Goal: Information Seeking & Learning: Learn about a topic

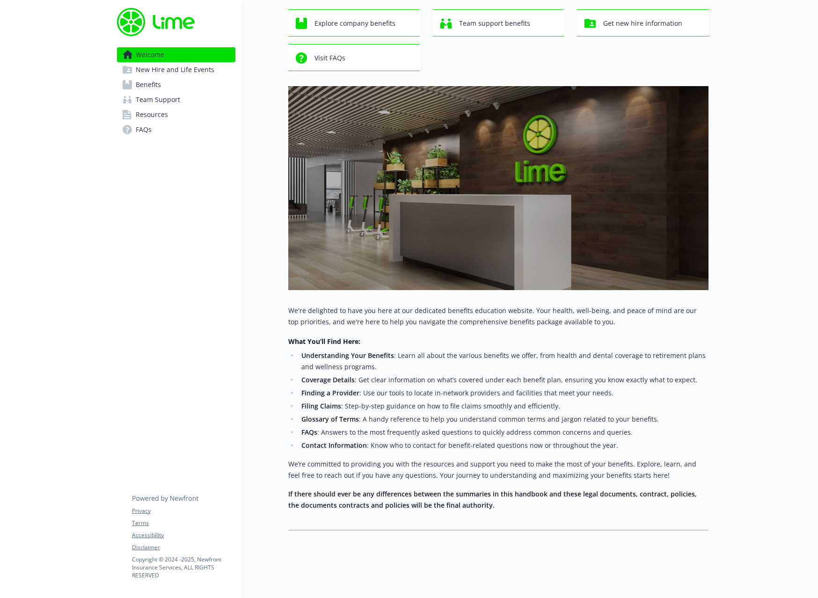
click at [138, 65] on span "New Hire and Life Events" at bounding box center [175, 69] width 79 height 15
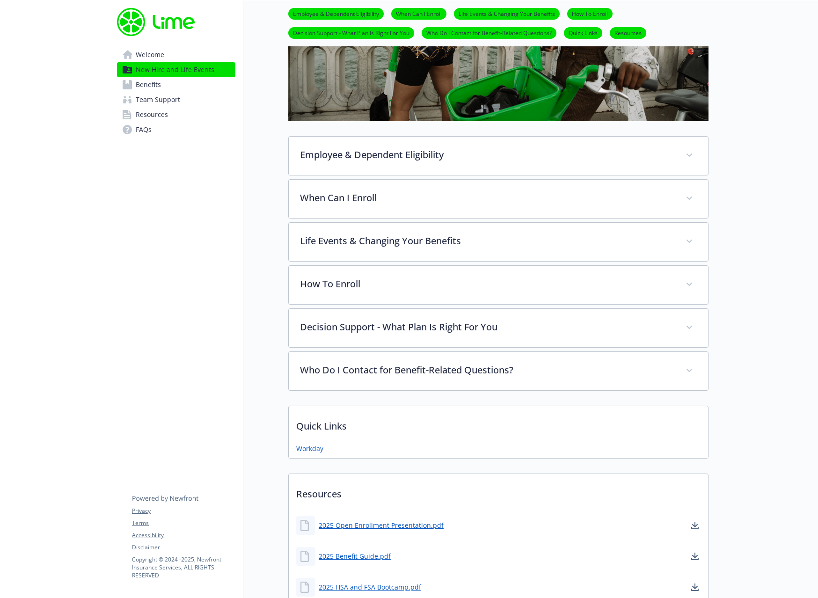
scroll to position [290, 0]
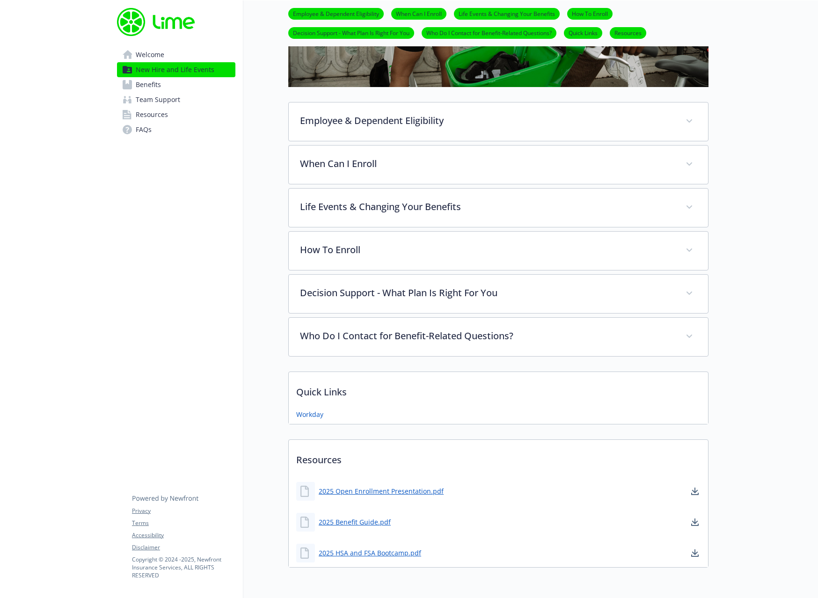
click at [173, 80] on link "Benefits" at bounding box center [176, 84] width 118 height 15
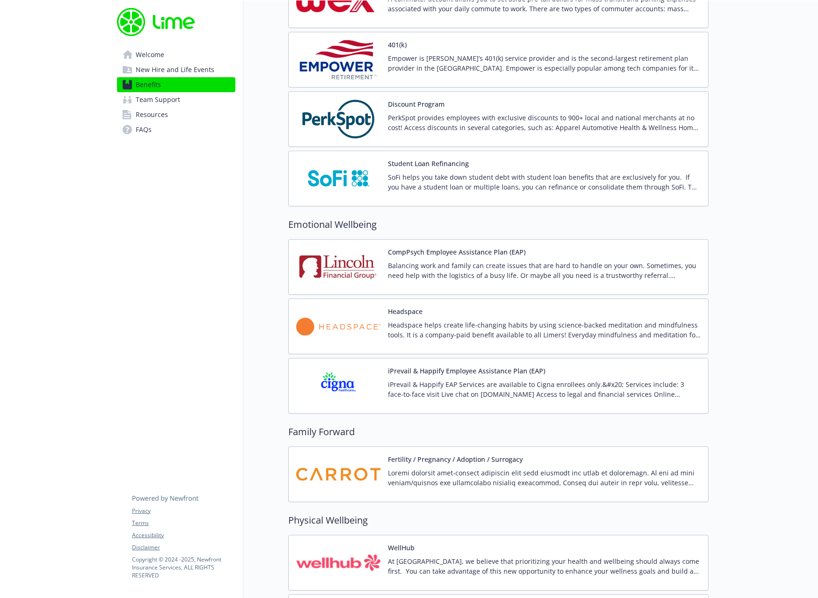
scroll to position [1577, 0]
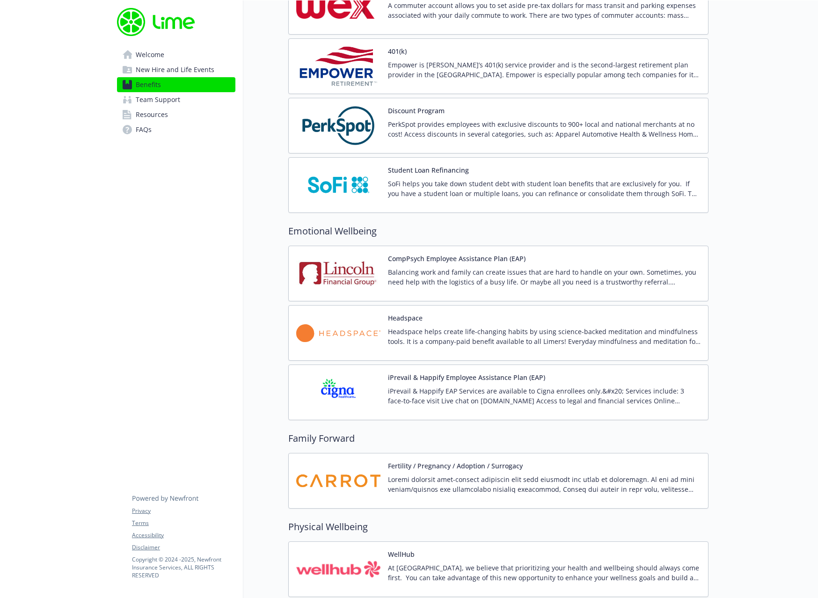
click at [528, 65] on p "Empower is [PERSON_NAME]’s 401(k) service provider and is the second-largest re…" at bounding box center [544, 70] width 313 height 20
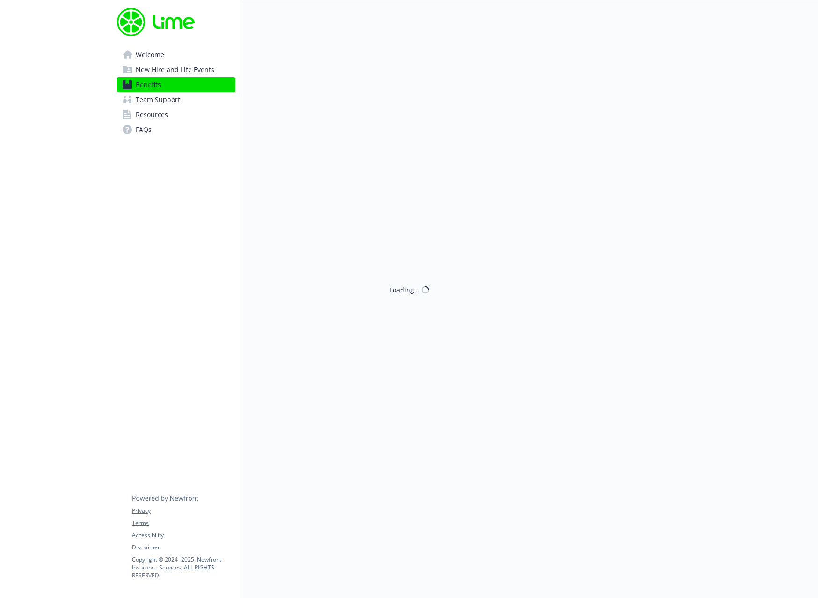
scroll to position [1577, 0]
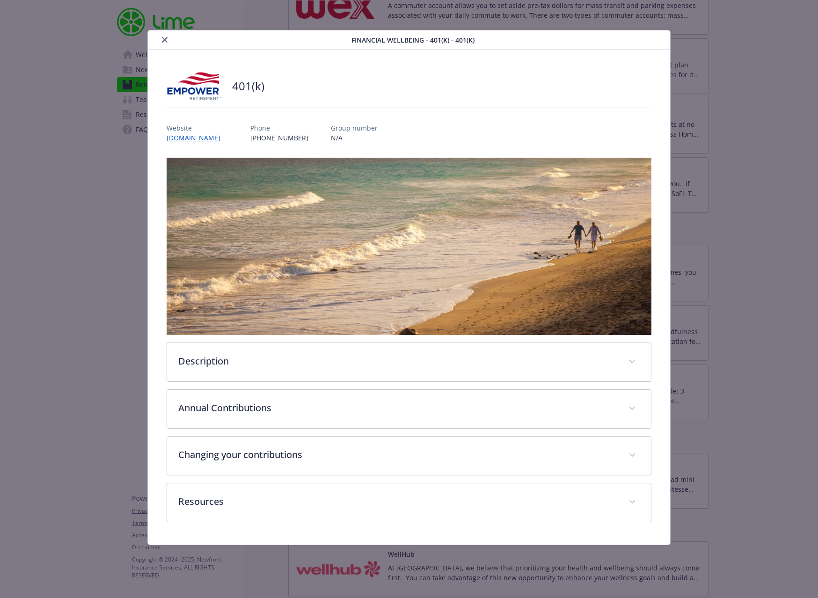
click at [364, 384] on div "Description Empower is Lime’s 401(k) service provider and is the second-largest…" at bounding box center [409, 340] width 485 height 365
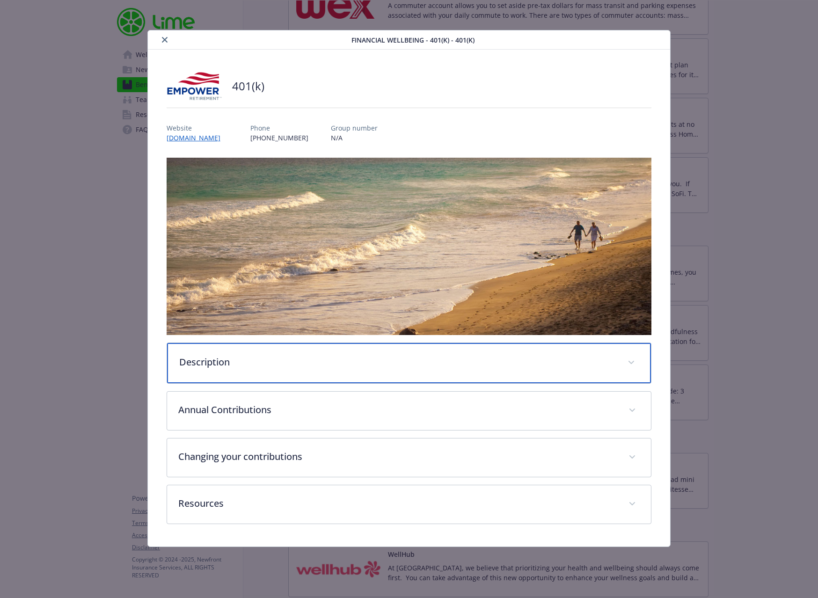
click at [371, 366] on p "Description" at bounding box center [398, 362] width 438 height 14
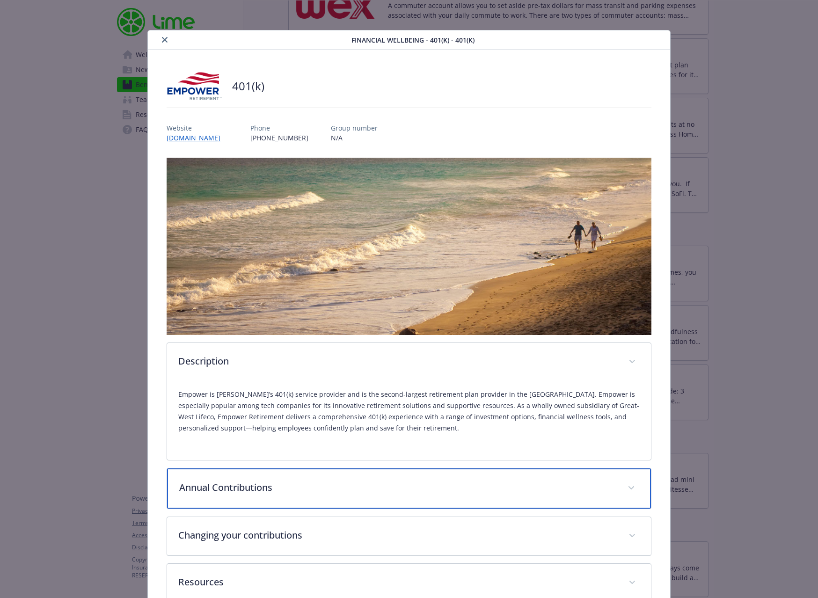
click at [375, 482] on p "Annual Contributions" at bounding box center [398, 488] width 438 height 14
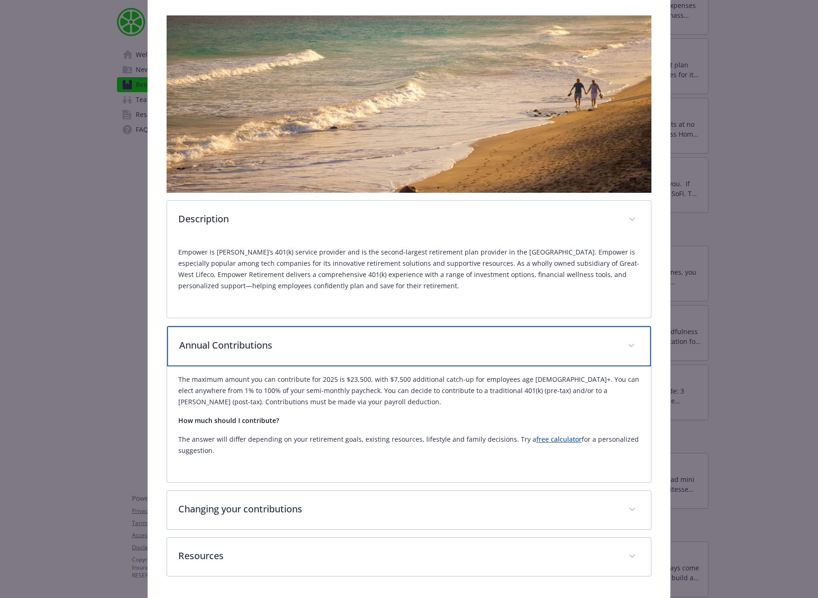
scroll to position [172, 0]
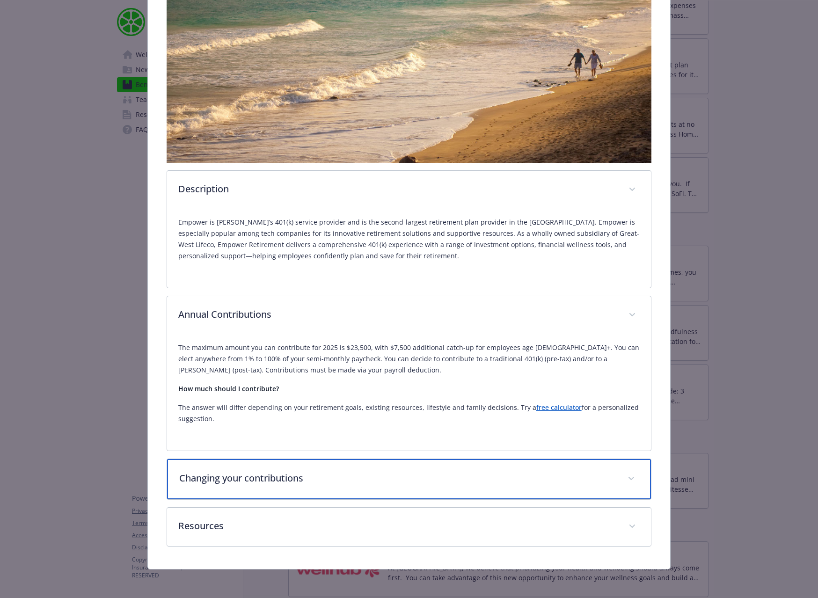
click at [400, 476] on p "Changing your contributions" at bounding box center [398, 478] width 438 height 14
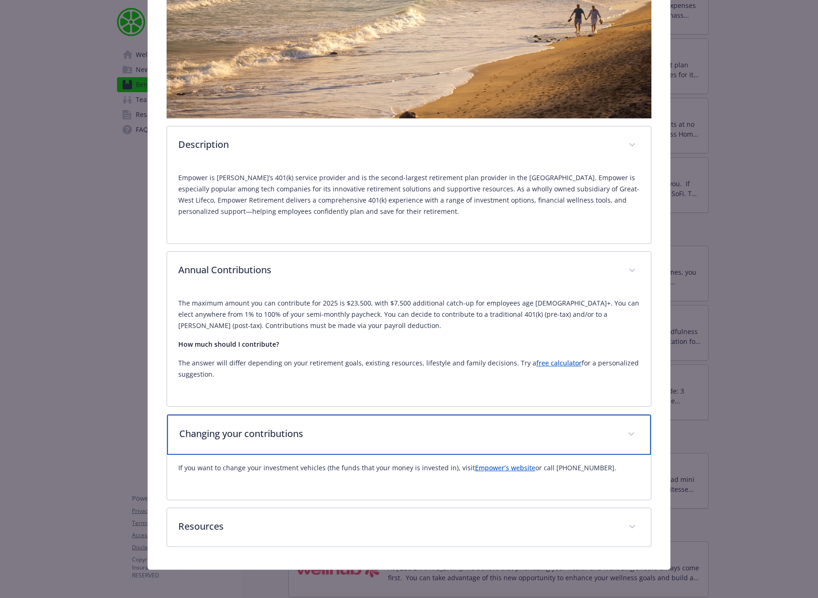
scroll to position [217, 0]
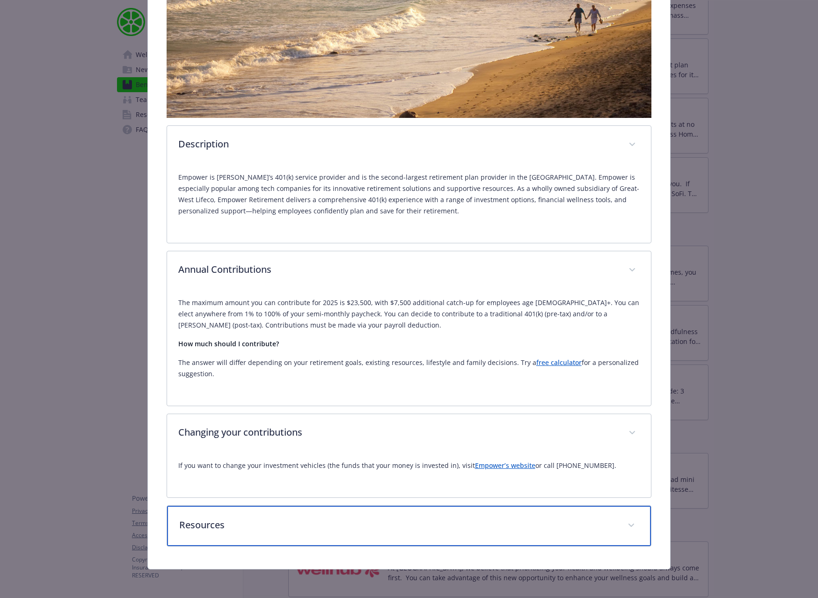
click at [331, 536] on div "Resources" at bounding box center [409, 526] width 485 height 40
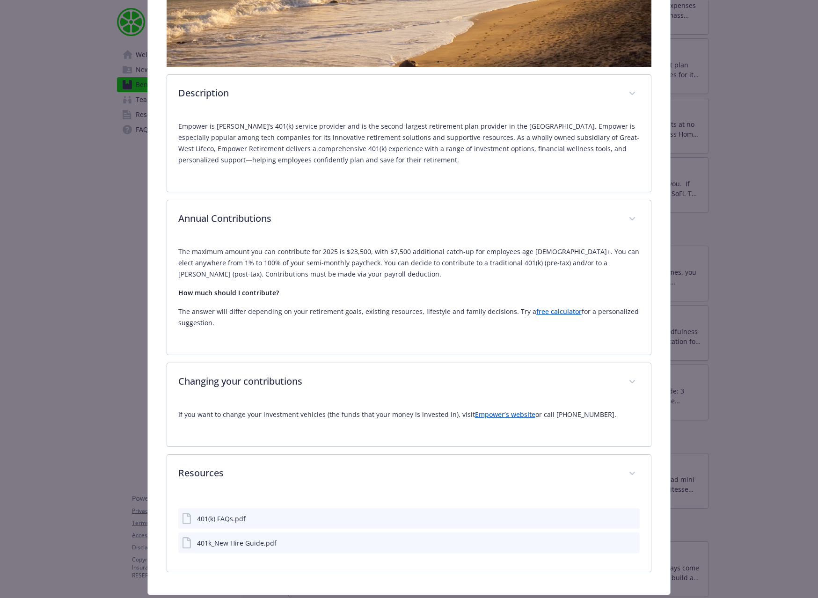
scroll to position [247, 0]
